Goal: Information Seeking & Learning: Find specific fact

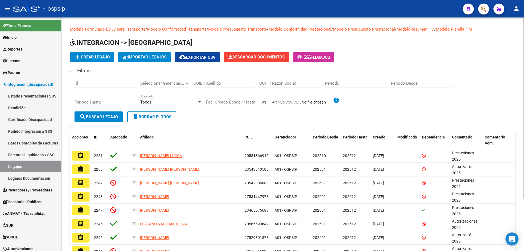
click at [219, 81] on div "CUIL / Apellido" at bounding box center [225, 82] width 62 height 12
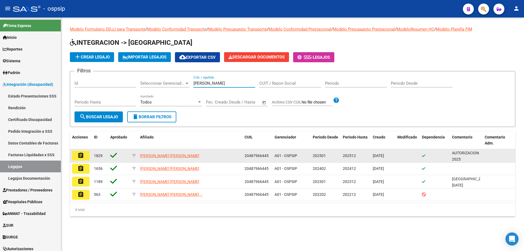
type input "[PERSON_NAME]"
click at [71, 159] on datatable-body-cell "assignment" at bounding box center [81, 155] width 22 height 13
click at [76, 155] on button "assignment" at bounding box center [80, 156] width 17 height 10
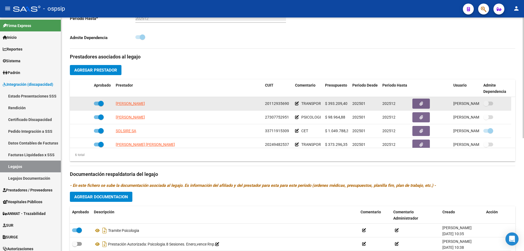
scroll to position [33, 0]
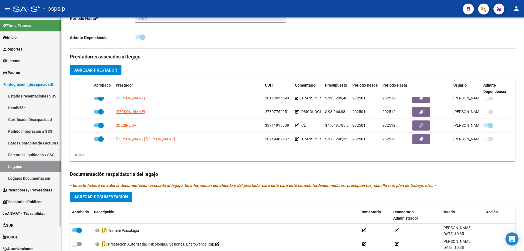
click at [21, 169] on link "Legajos" at bounding box center [30, 166] width 61 height 12
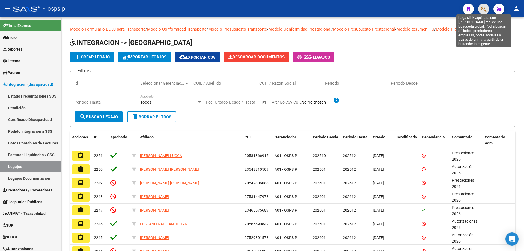
click at [484, 6] on icon "button" at bounding box center [483, 9] width 5 height 6
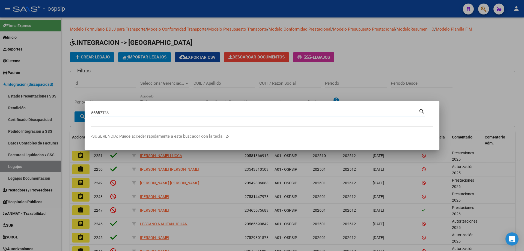
type input "56657123"
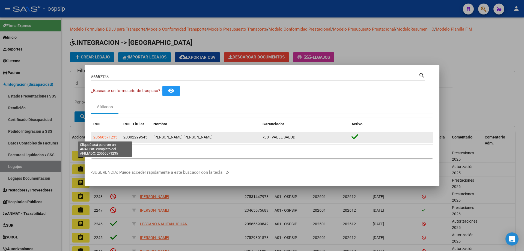
click at [110, 136] on span "20566571235" at bounding box center [105, 137] width 24 height 4
type textarea "20566571235"
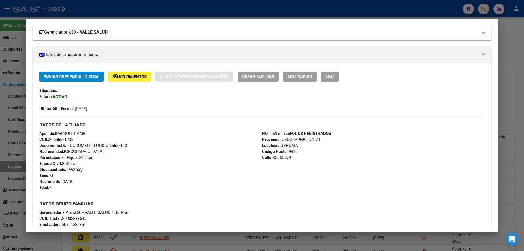
scroll to position [82, 0]
